Goal: Check status

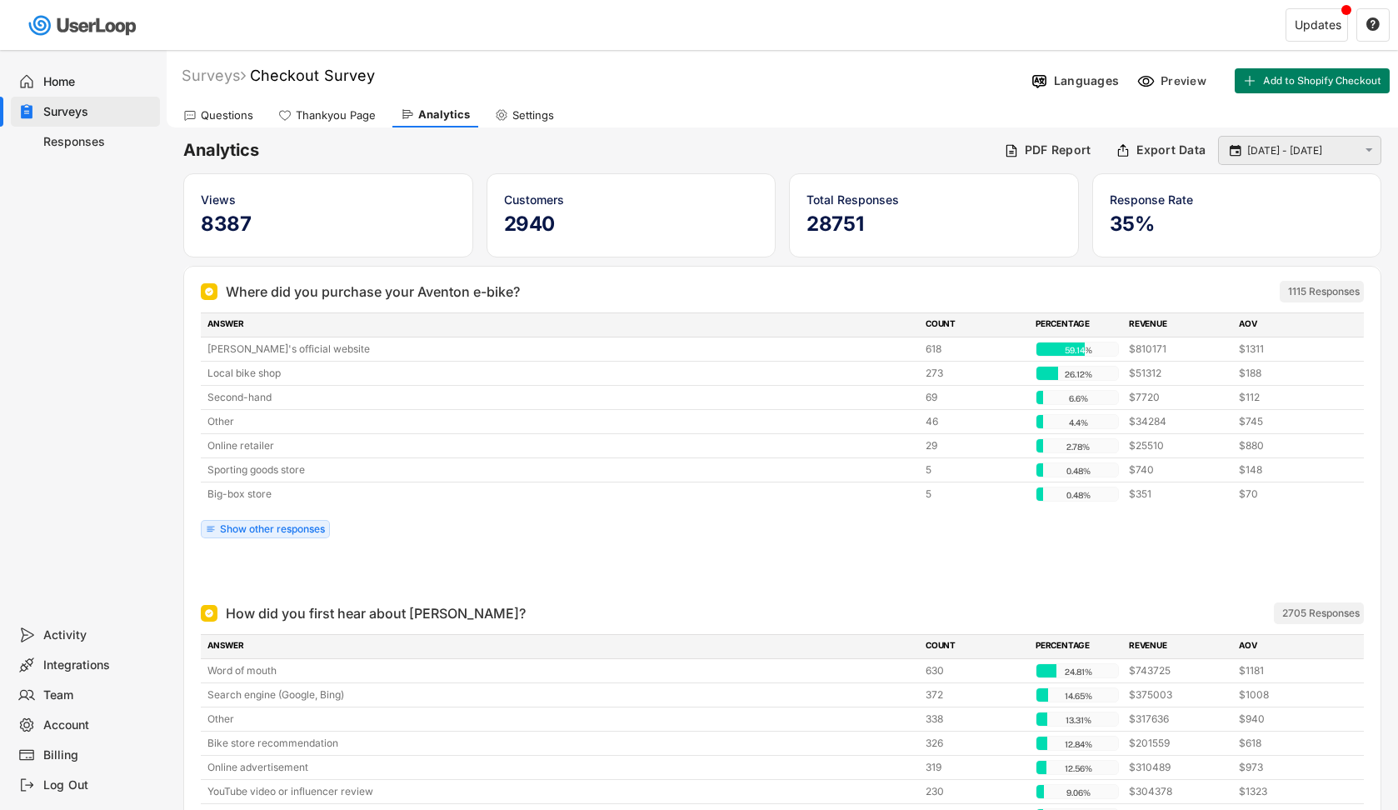
click at [1359, 161] on div " [DATE] - [DATE] " at bounding box center [1299, 150] width 163 height 29
click at [1358, 148] on div " [DATE] - [DATE] " at bounding box center [1299, 150] width 163 height 29
click at [1371, 153] on text "" at bounding box center [1370, 150] width 8 height 14
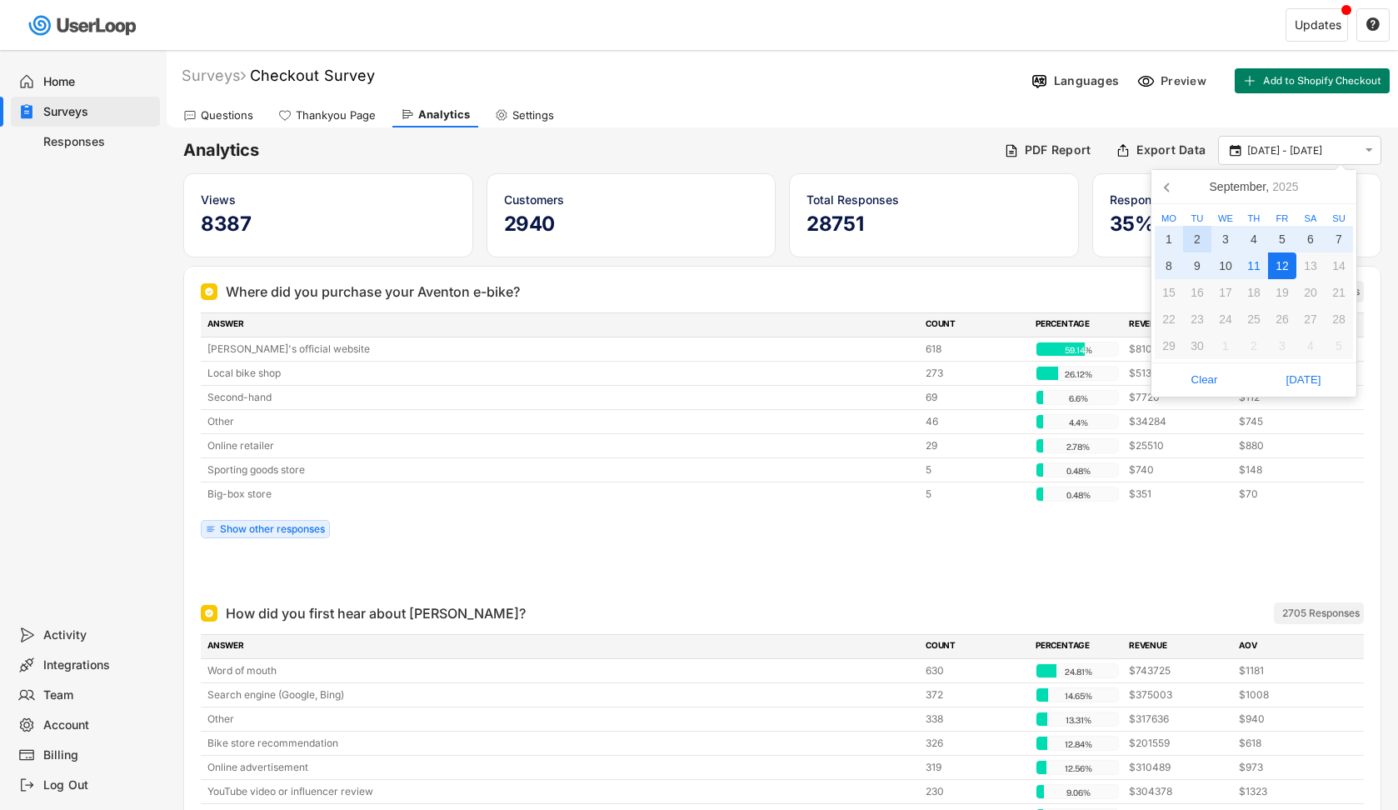
click at [1201, 238] on div "2" at bounding box center [1197, 239] width 28 height 27
click at [1279, 264] on div "12" at bounding box center [1282, 266] width 28 height 27
type input "[DATE] - [DATE]"
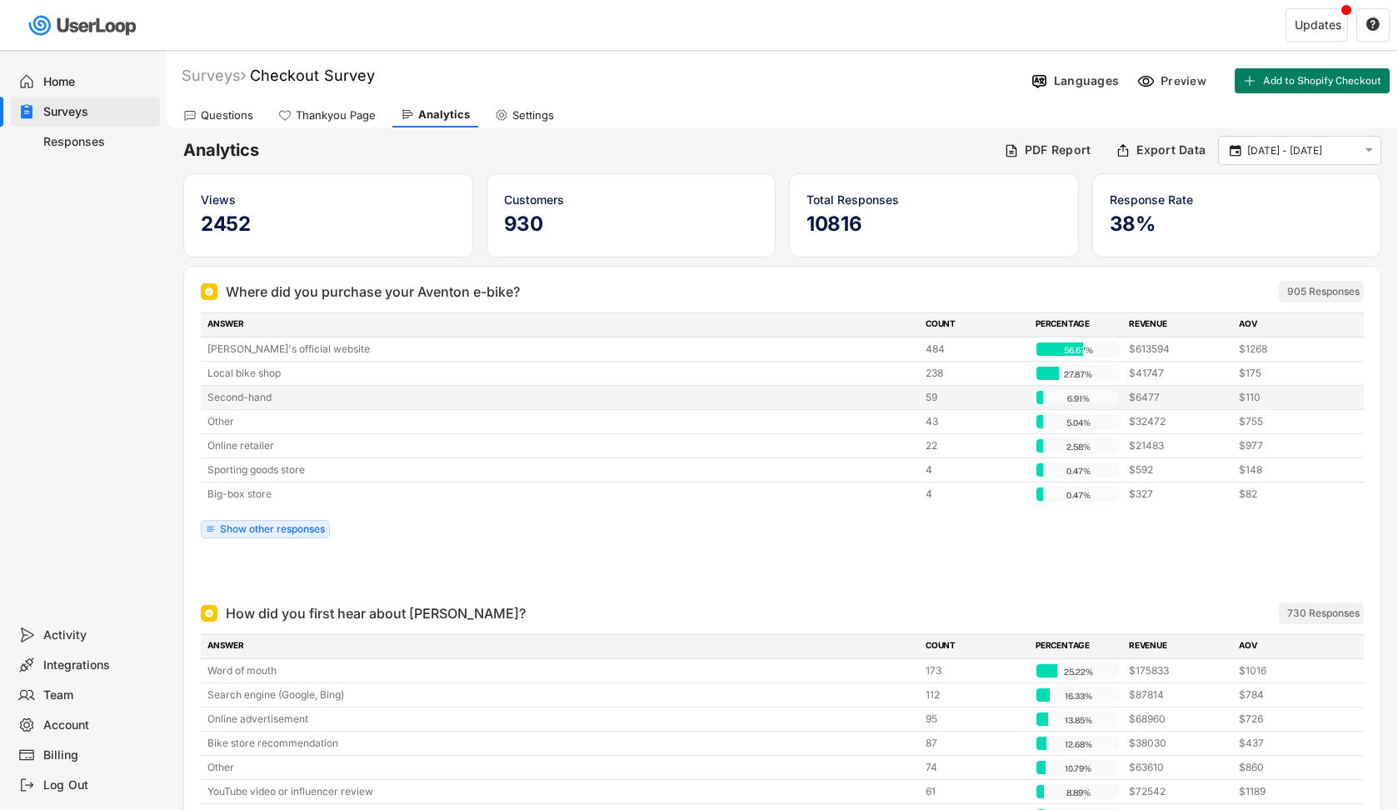
scroll to position [15, 0]
